Goal: Task Accomplishment & Management: Complete application form

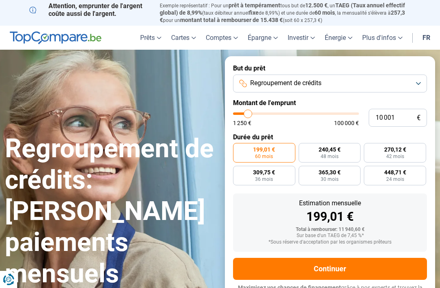
click at [381, 82] on button "Regroupement de crédits" at bounding box center [330, 84] width 194 height 18
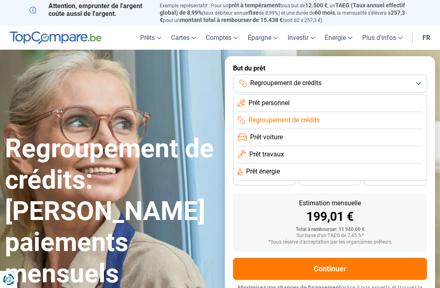
click at [283, 135] on span "Prêt voiture" at bounding box center [266, 137] width 33 height 9
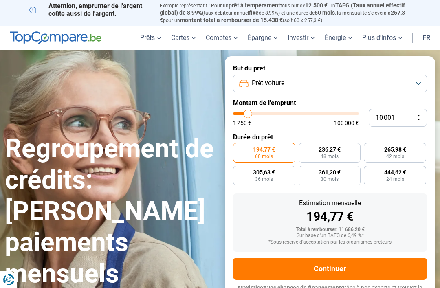
click at [417, 83] on button "Prêt voiture" at bounding box center [330, 84] width 194 height 18
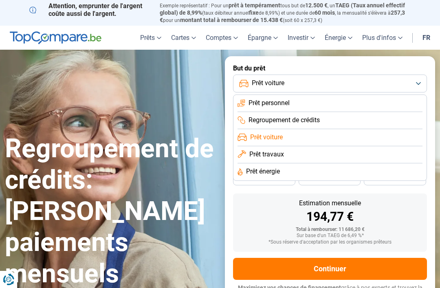
click at [283, 153] on span "Prêt travaux" at bounding box center [267, 154] width 35 height 9
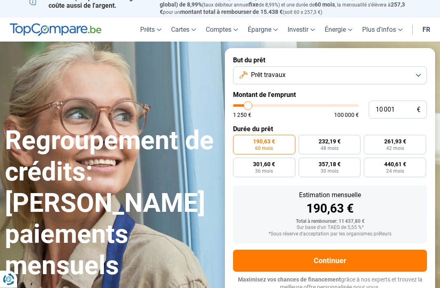
scroll to position [8, 0]
type input "14 250"
type input "14250"
type input "14 500"
type input "14500"
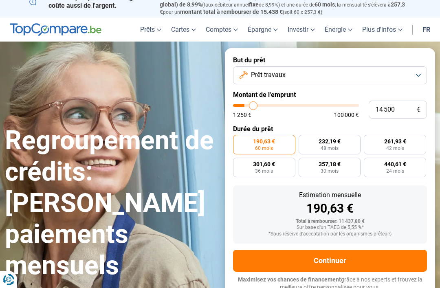
type input "15 250"
type input "15250"
type input "16 750"
type input "16750"
type input "18 250"
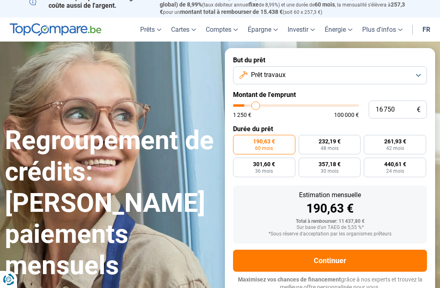
type input "18250"
type input "19 750"
type input "19750"
type input "20 750"
type input "20750"
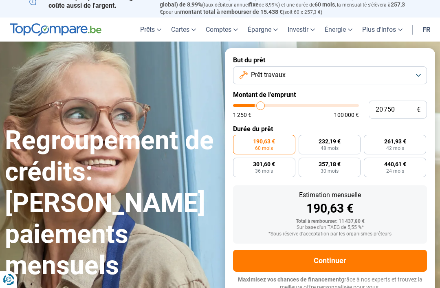
type input "21 750"
type input "21750"
type input "22 500"
type input "22500"
type input "22 750"
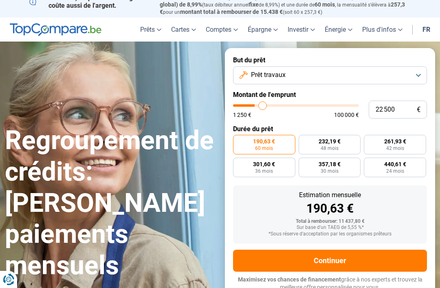
type input "22750"
type input "23 250"
type input "23250"
type input "23 500"
type input "23500"
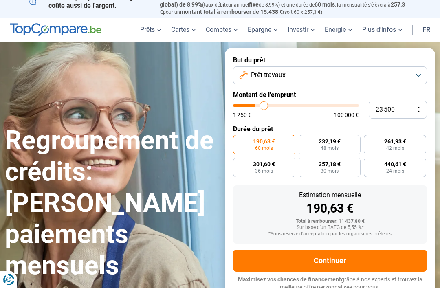
type input "23 750"
type input "23750"
type input "24 250"
type input "24250"
type input "24 500"
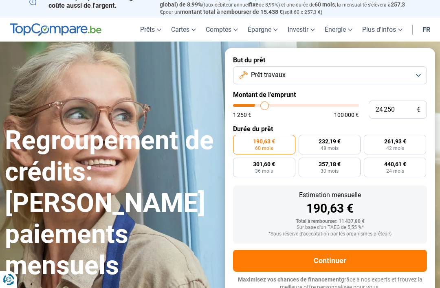
type input "24500"
type input "25 250"
type input "25250"
type input "25 500"
type input "25500"
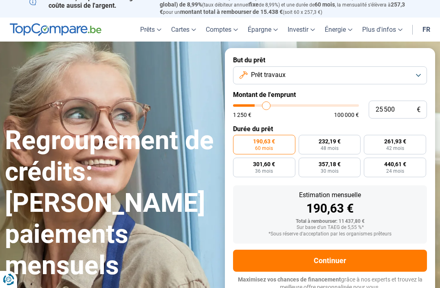
type input "26 750"
type input "26750"
type input "27 000"
type input "27000"
type input "27 750"
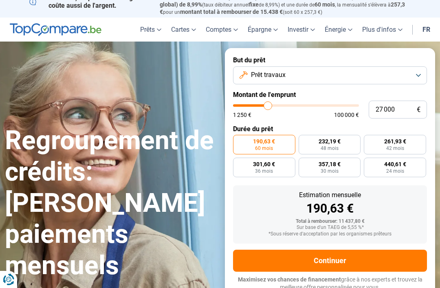
type input "27750"
type input "28 000"
type input "28000"
type input "28 250"
type input "28250"
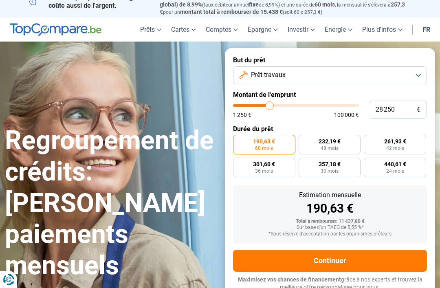
type input "28 750"
type input "28750"
type input "29 000"
type input "29000"
type input "28 750"
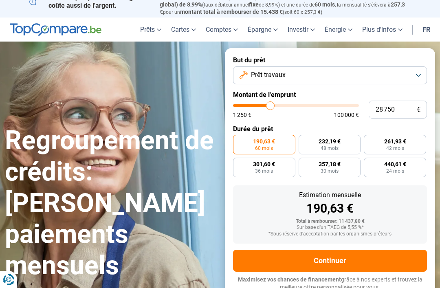
type input "28750"
type input "28 250"
type input "28250"
type input "28 000"
type input "28000"
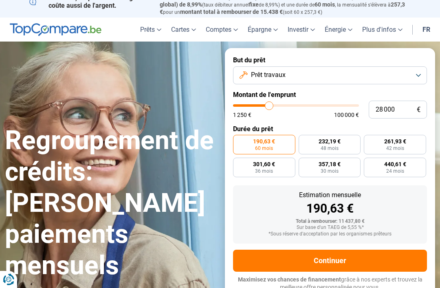
type input "27 750"
type input "27750"
type input "27 250"
type input "27250"
type input "26 750"
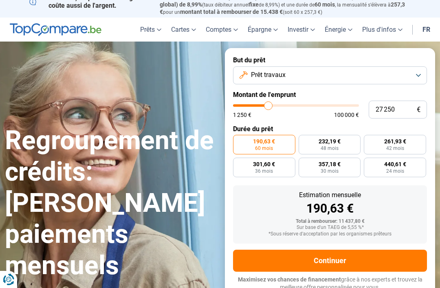
type input "26750"
type input "26 000"
type input "26000"
type input "25 250"
type input "25250"
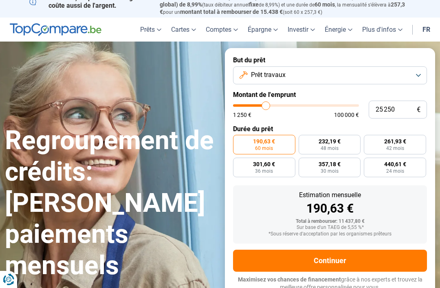
type input "25 000"
type input "25000"
type input "24 250"
type input "24250"
type input "23 500"
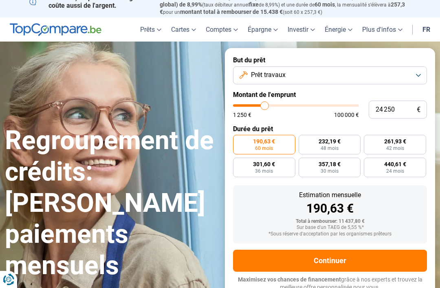
type input "23500"
type input "23 250"
type input "23250"
type input "22 750"
type input "22750"
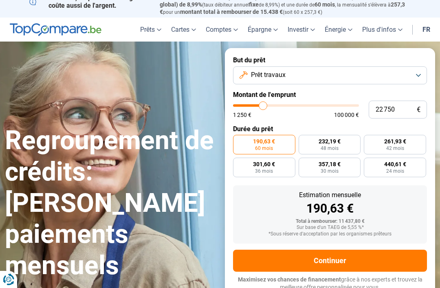
type input "22 500"
type input "22500"
type input "22 250"
type input "22250"
type input "21 750"
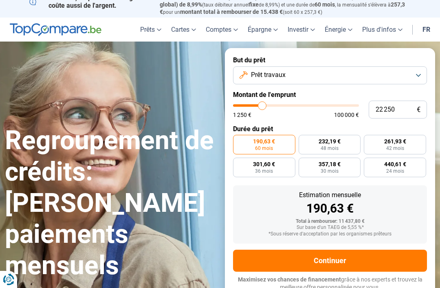
type input "21750"
type input "21 500"
type input "21500"
type input "21 000"
type input "21000"
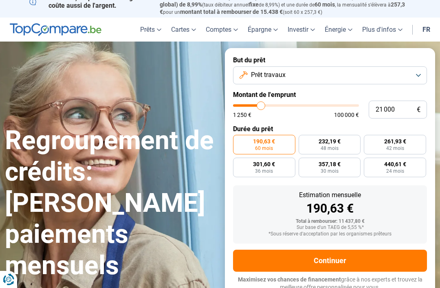
type input "20 750"
type input "20750"
type input "20 500"
type input "20500"
type input "20 000"
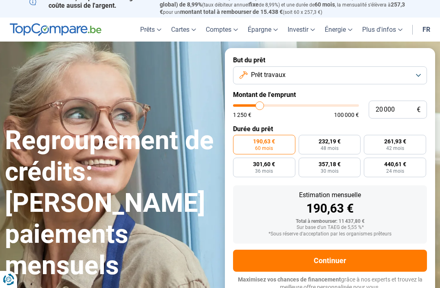
type input "20000"
radio input "false"
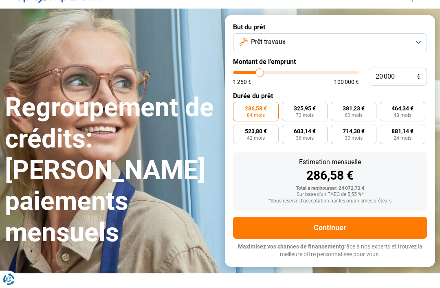
scroll to position [23, 0]
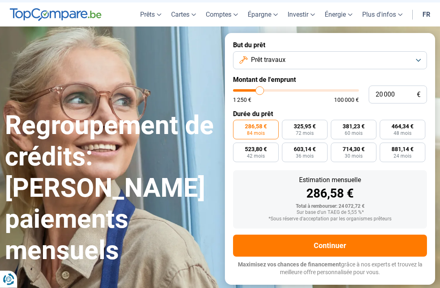
click at [422, 57] on button "Prêt travaux" at bounding box center [330, 61] width 194 height 18
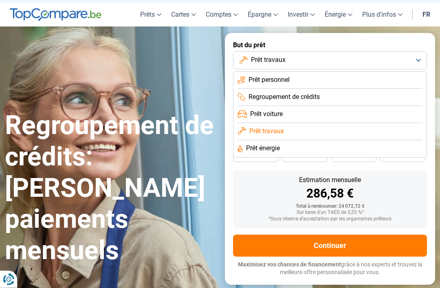
scroll to position [23, 0]
click at [334, 92] on li "Regroupement de crédits" at bounding box center [330, 97] width 185 height 17
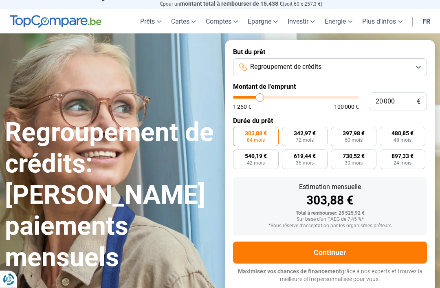
scroll to position [8, 0]
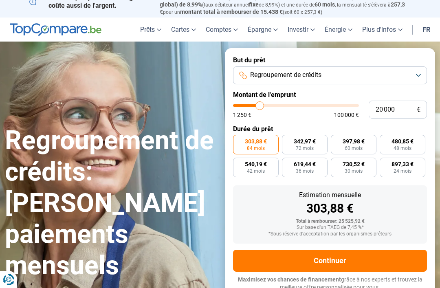
type input "23 250"
type input "23250"
type input "24 000"
type input "24000"
type input "24 750"
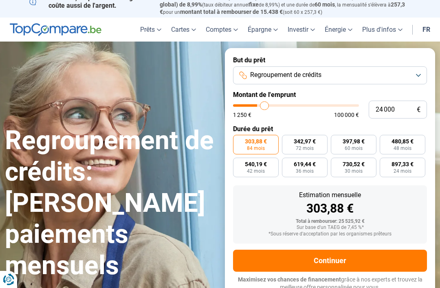
type input "24750"
type input "25 000"
type input "25000"
type input "25 500"
type input "25500"
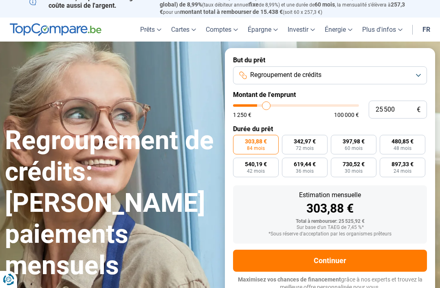
type input "26 000"
type input "26000"
type input "26 750"
type input "26750"
type input "27 500"
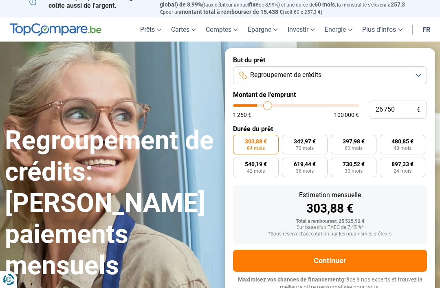
type input "27500"
type input "27 750"
type input "27750"
type input "28 500"
type input "28500"
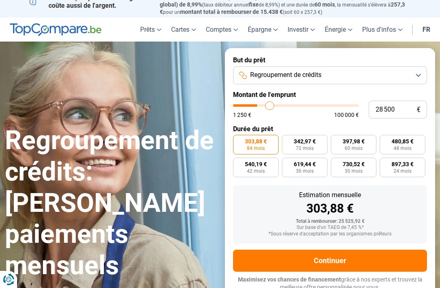
type input "28 750"
type input "28750"
type input "29 500"
type input "29500"
type input "30 250"
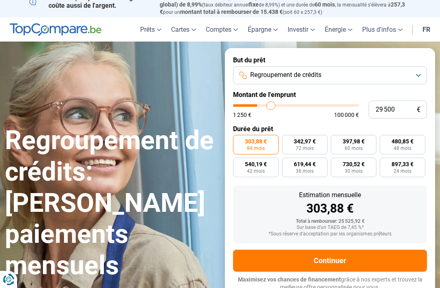
type input "30250"
type input "31 000"
type input "31000"
type input "31 500"
type input "31500"
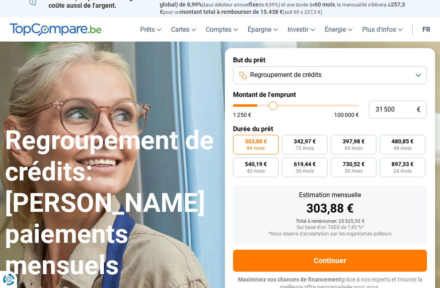
type input "32 000"
type input "32000"
type input "32 500"
type input "32500"
type input "33 250"
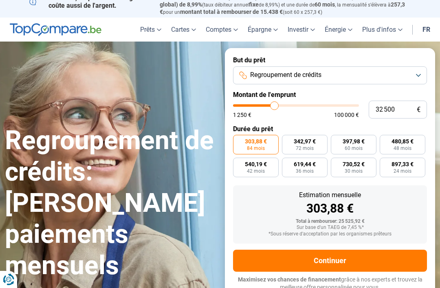
type input "33250"
type input "34 000"
type input "34000"
type input "34 250"
type input "34250"
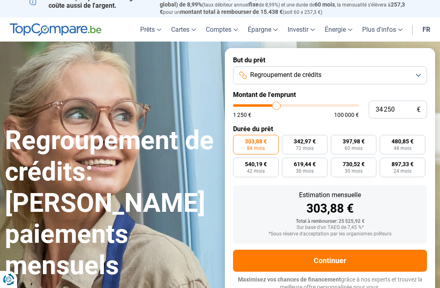
type input "35 000"
type input "35000"
type input "35 250"
type input "35250"
type input "35 750"
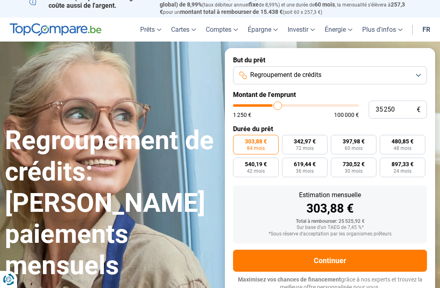
type input "35750"
type input "36 000"
type input "36000"
type input "36 250"
type input "36250"
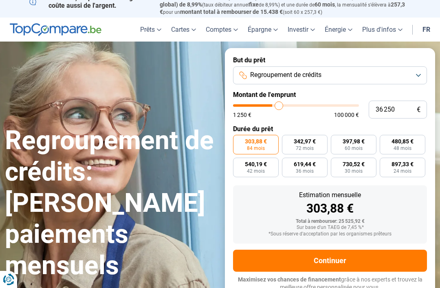
type input "36 750"
type input "36750"
type input "37 000"
type input "37000"
type input "37 500"
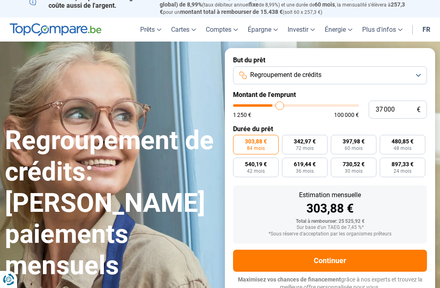
type input "37500"
type input "37 750"
type input "37750"
type input "38 000"
type input "38000"
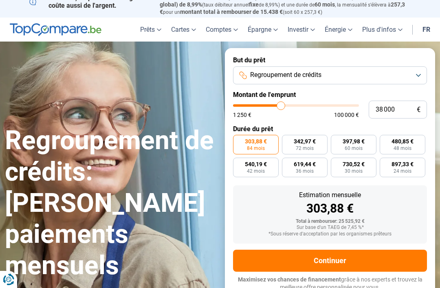
type input "38 500"
type input "38500"
type input "38 750"
type input "38750"
type input "39 000"
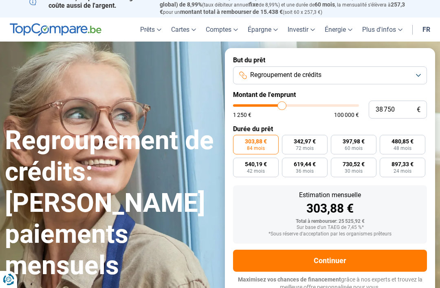
type input "39000"
type input "39 500"
type input "39500"
type input "39 750"
type input "39750"
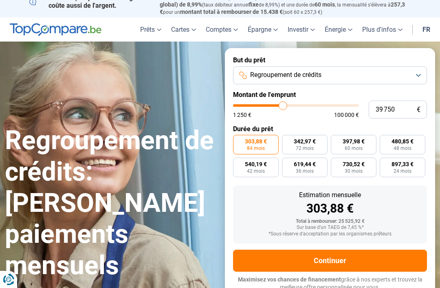
type input "40 250"
type input "40250"
type input "40 500"
type input "40500"
type input "40 750"
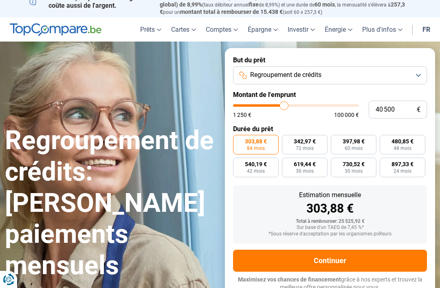
type input "40750"
type input "41 250"
type input "41250"
type input "41 500"
type input "41500"
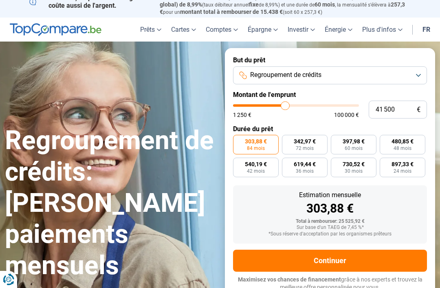
type input "41 250"
type input "41250"
type input "40 750"
type input "40750"
type input "40 500"
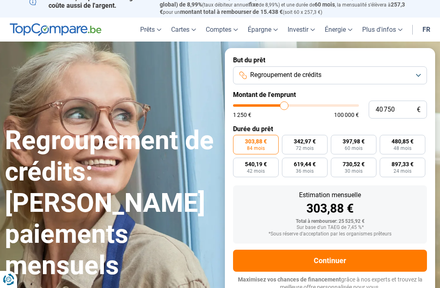
type input "40500"
type input "40 250"
type input "40250"
type input "39 750"
type input "39750"
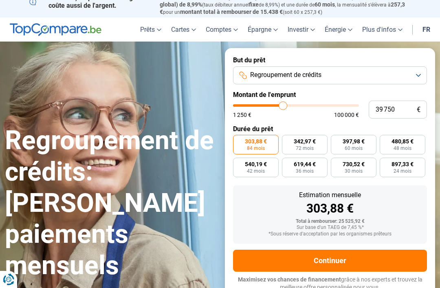
type input "40 250"
type input "40250"
type input "39 750"
type input "39750"
type input "39 500"
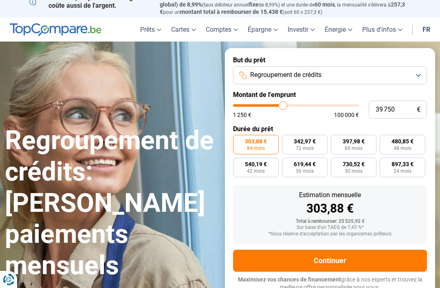
type input "39500"
type input "39 000"
type input "39000"
radio input "false"
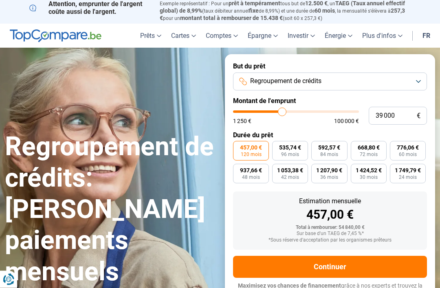
scroll to position [0, 0]
